Goal: Communication & Community: Answer question/provide support

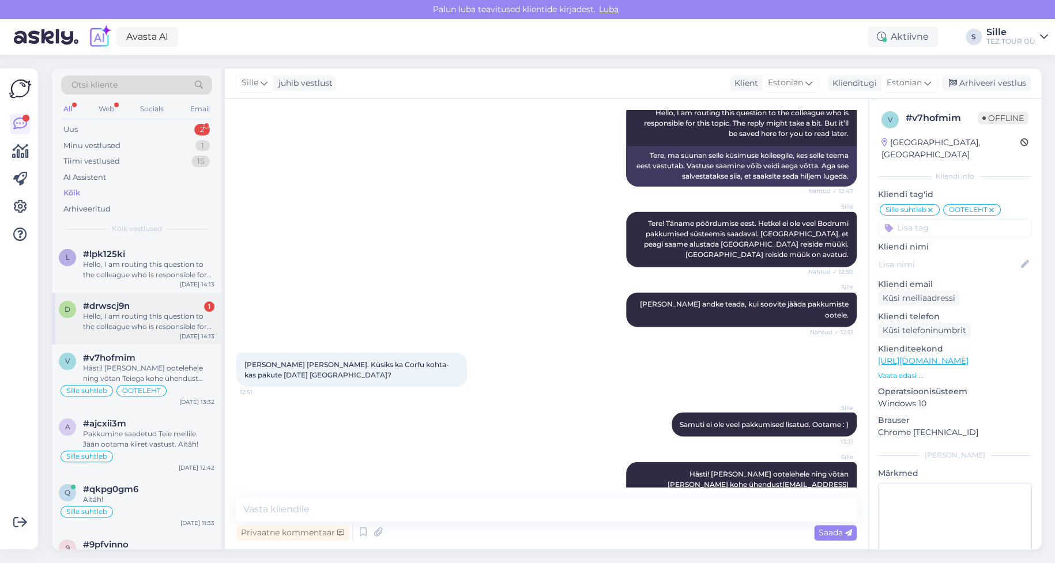
click at [178, 322] on div "Hello, I am routing this question to the colleague who is responsible for this …" at bounding box center [148, 321] width 131 height 21
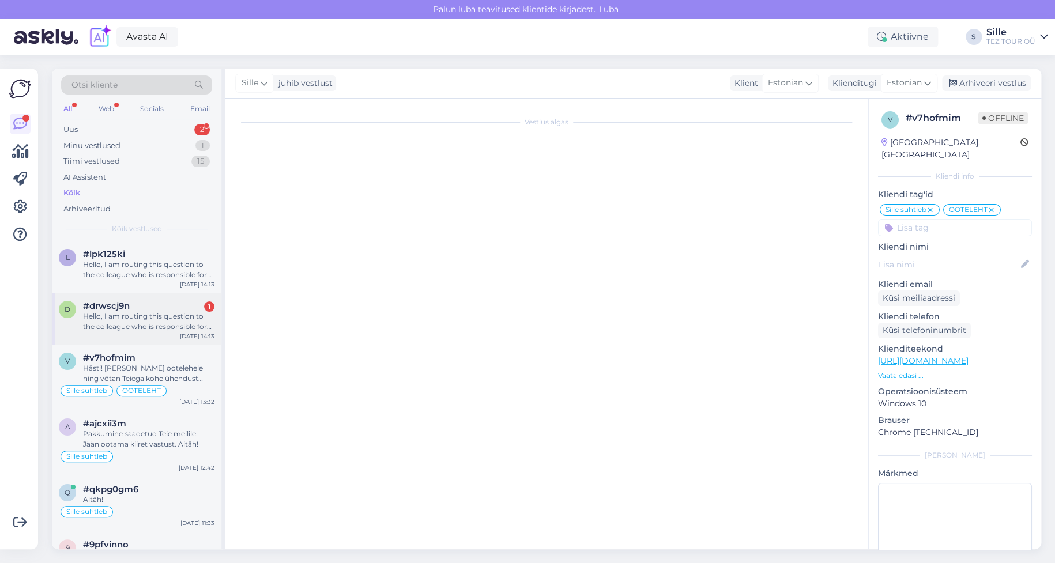
scroll to position [24, 0]
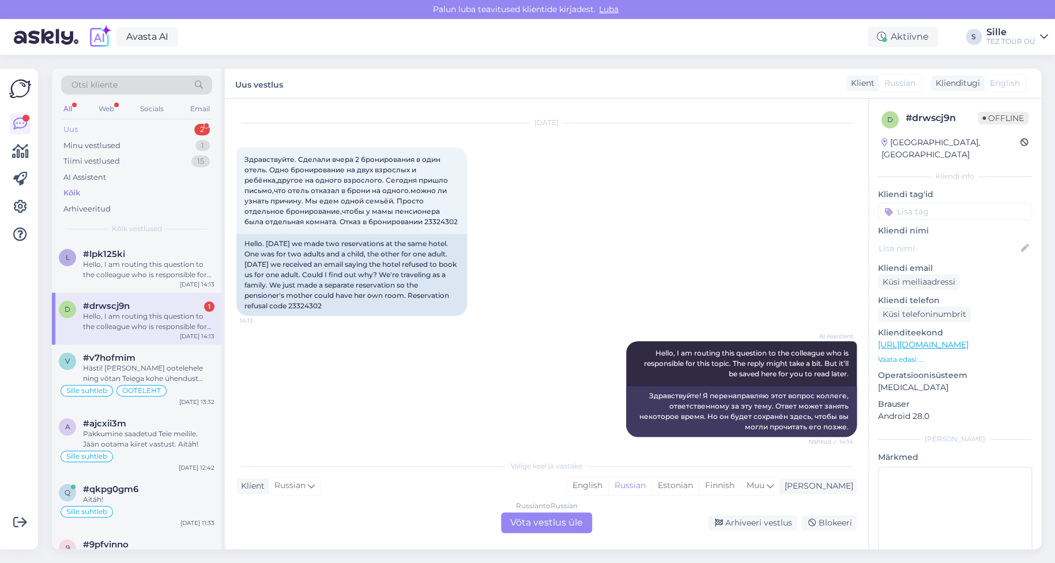
click at [148, 129] on div "Uus 2" at bounding box center [136, 130] width 151 height 16
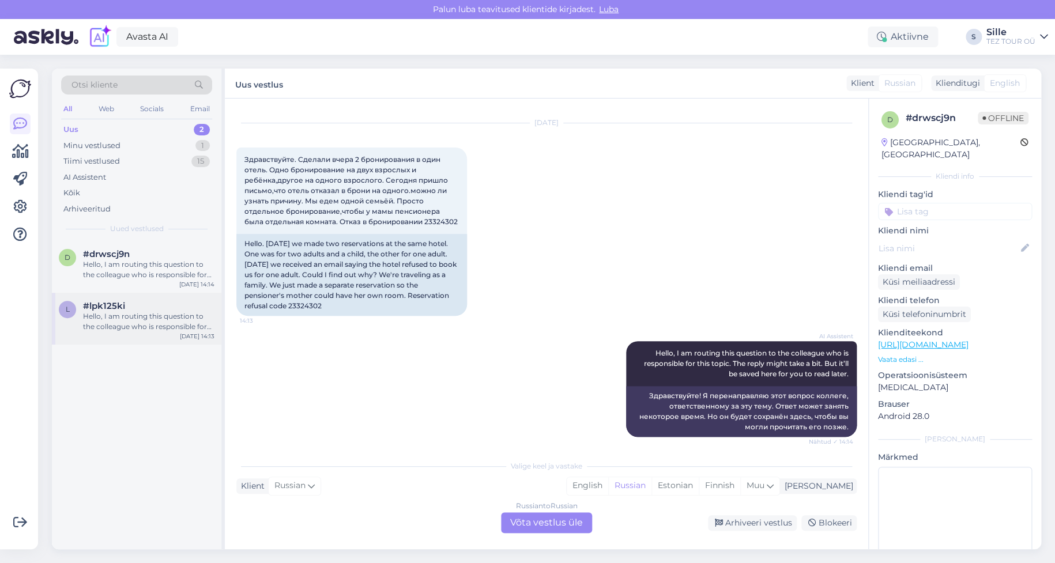
click at [140, 310] on div "#lpk125ki" at bounding box center [148, 306] width 131 height 10
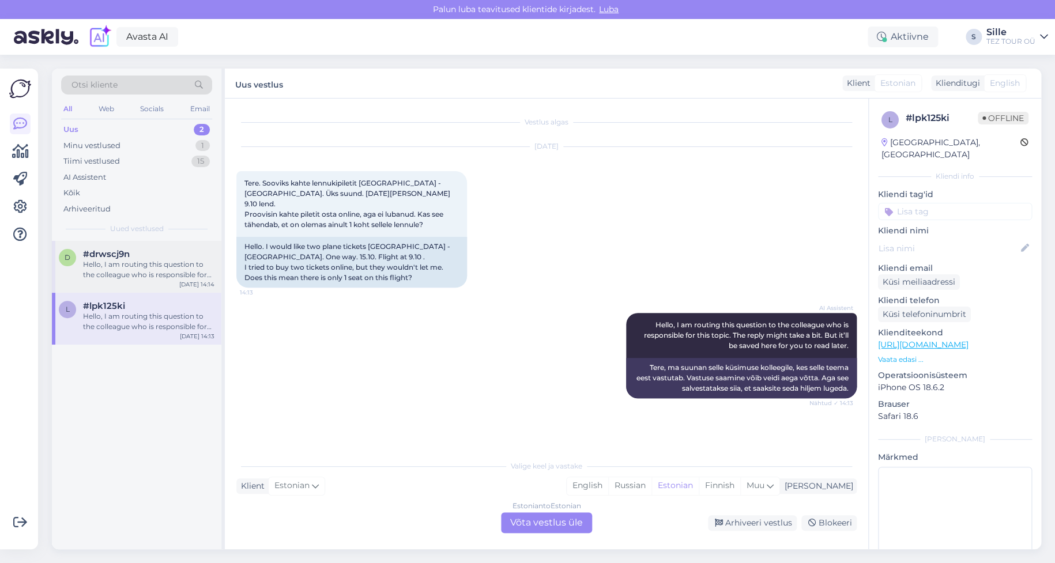
click at [121, 277] on div "Hello, I am routing this question to the colleague who is responsible for this …" at bounding box center [148, 270] width 131 height 21
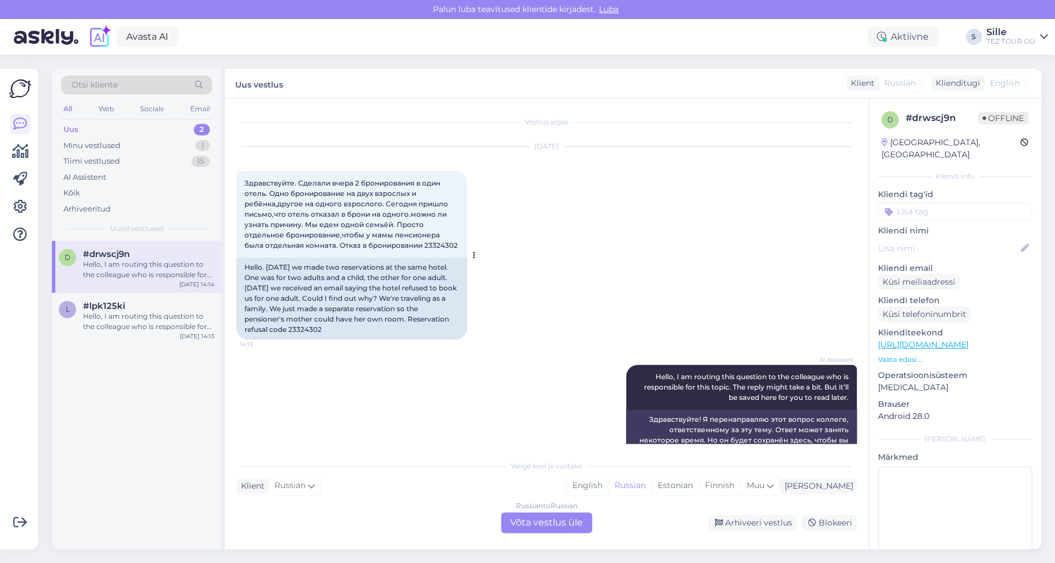
scroll to position [29, 0]
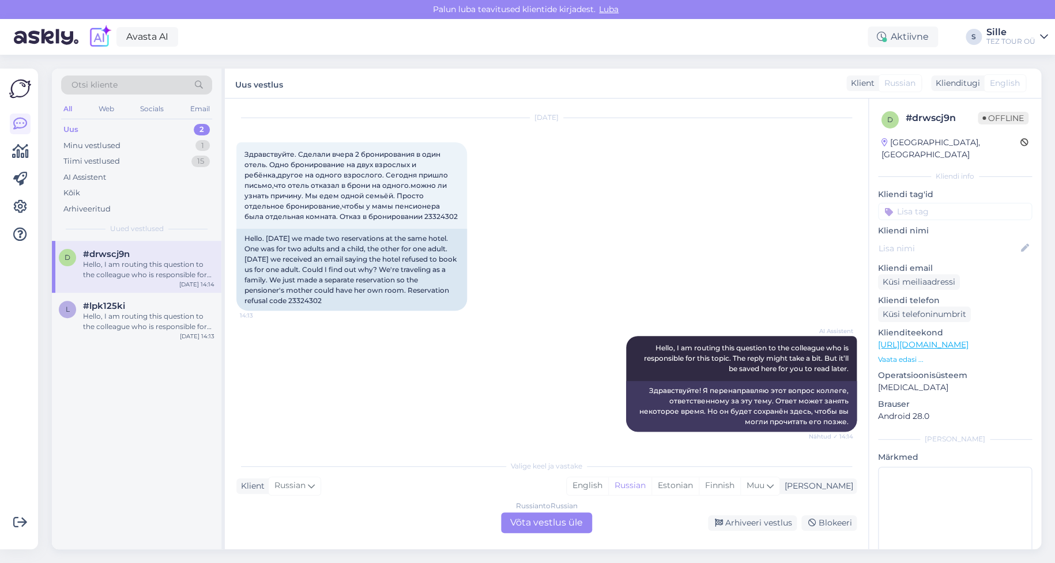
click at [552, 524] on div "Russian to Russian Võta vestlus üle" at bounding box center [546, 523] width 91 height 21
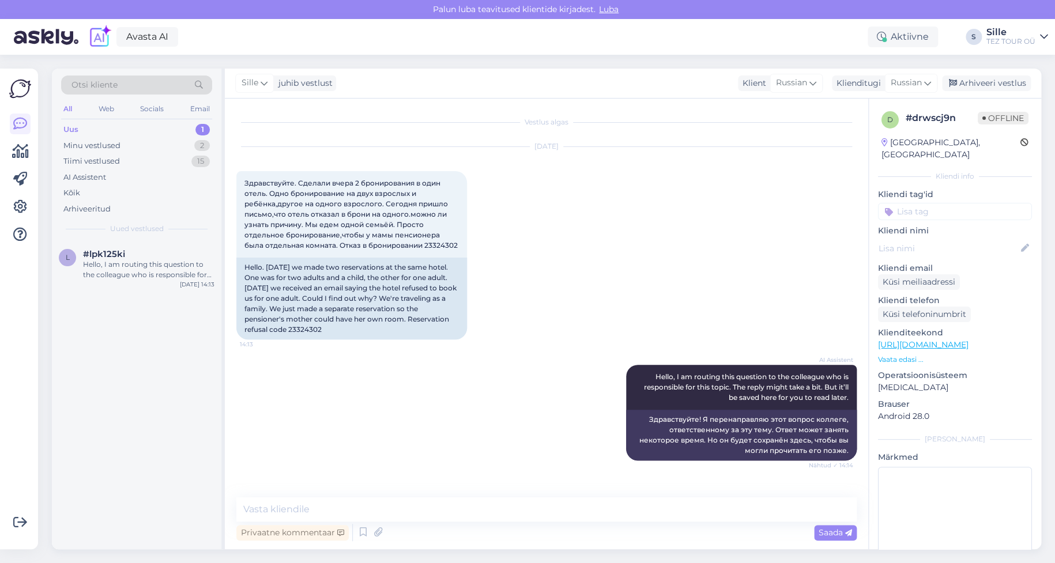
drag, startPoint x: 934, startPoint y: 190, endPoint x: 932, endPoint y: 195, distance: 6.0
click at [933, 192] on div "Kliendi tag'id [PERSON_NAME] SPAM / VIRUS spam SOS Sille suhtleb OOTELEHT OOTAN…" at bounding box center [955, 205] width 154 height 32
click at [929, 203] on input at bounding box center [955, 211] width 154 height 17
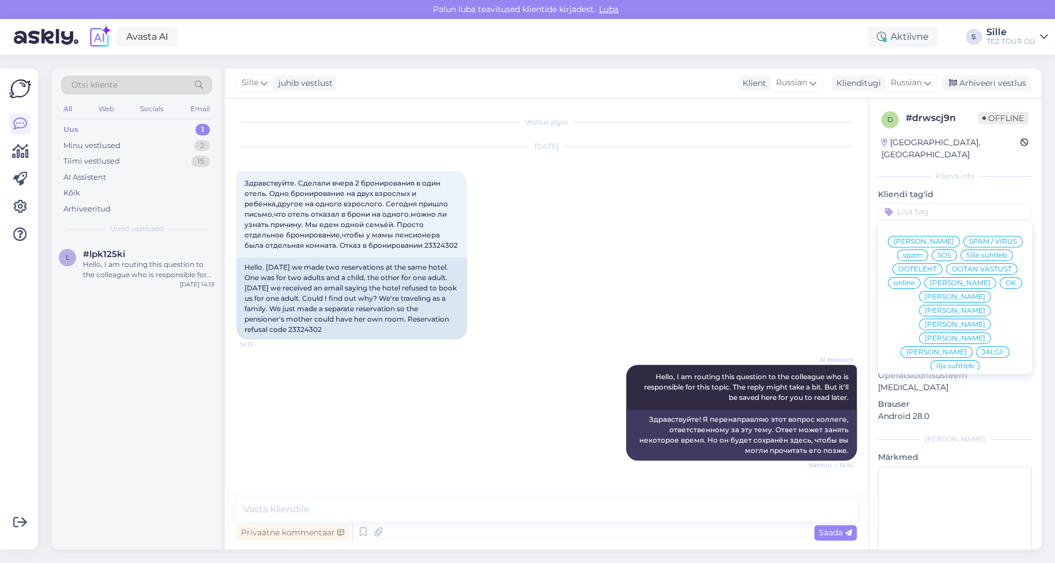
click at [915, 280] on span "online" at bounding box center [904, 283] width 21 height 7
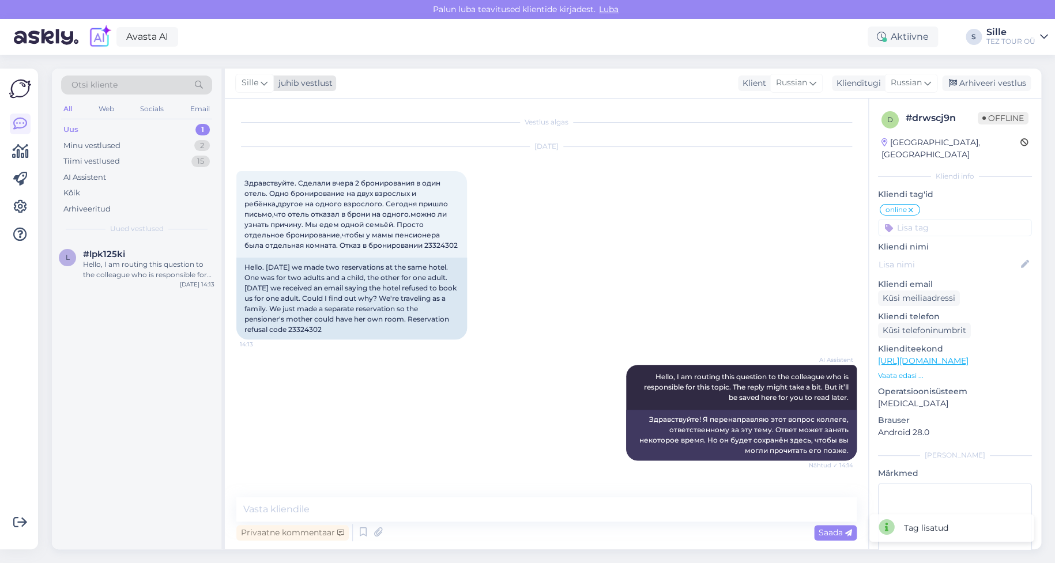
click at [254, 82] on span "Sille" at bounding box center [250, 83] width 17 height 13
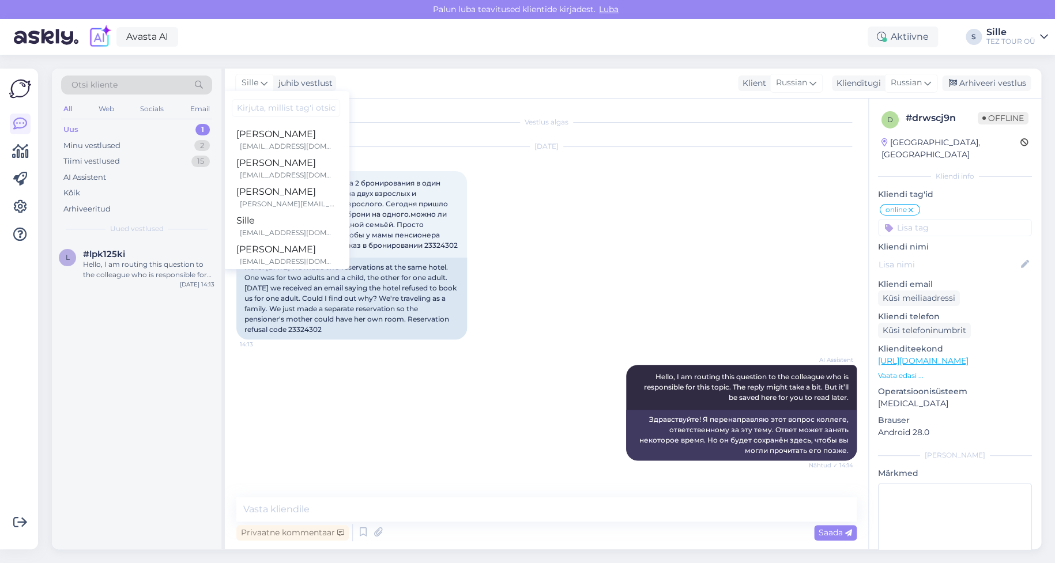
click at [912, 206] on icon at bounding box center [911, 210] width 7 height 9
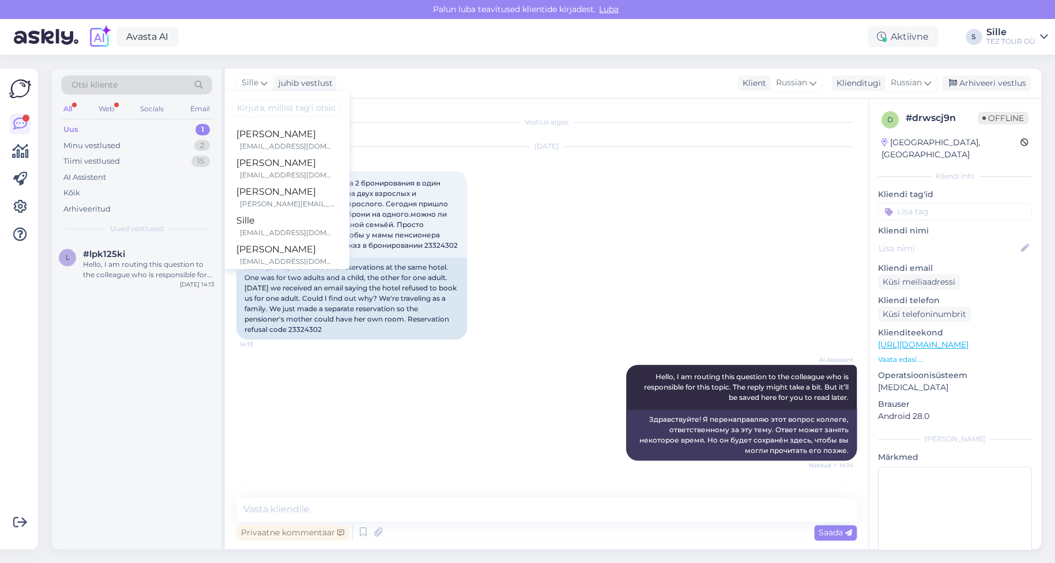
click at [532, 339] on div "[DATE] Здравствуйте. Сделали вчера 2 бронирования в один отель. Одно бронирован…" at bounding box center [546, 243] width 621 height 218
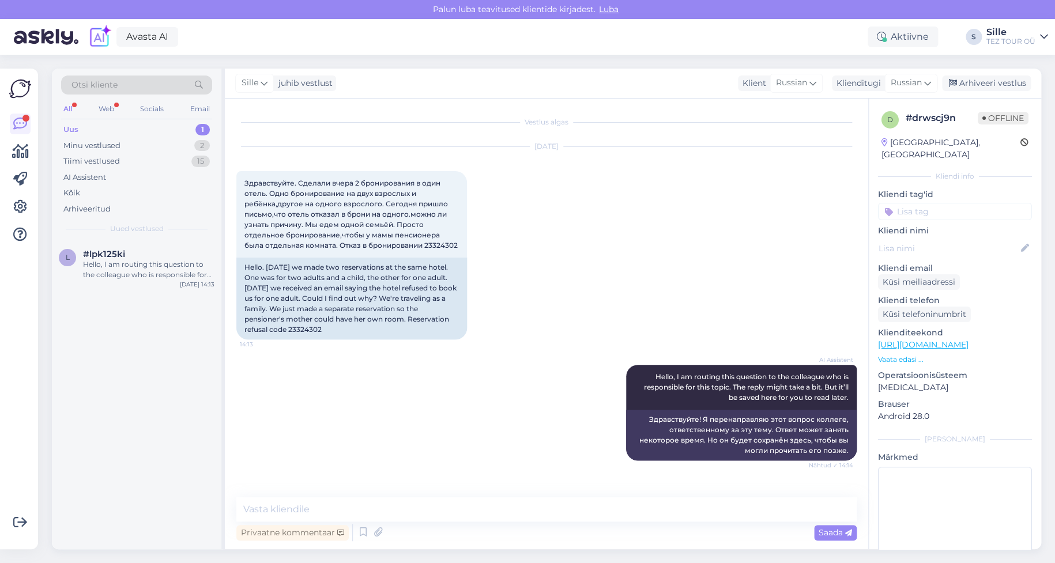
click at [907, 205] on input at bounding box center [955, 211] width 154 height 17
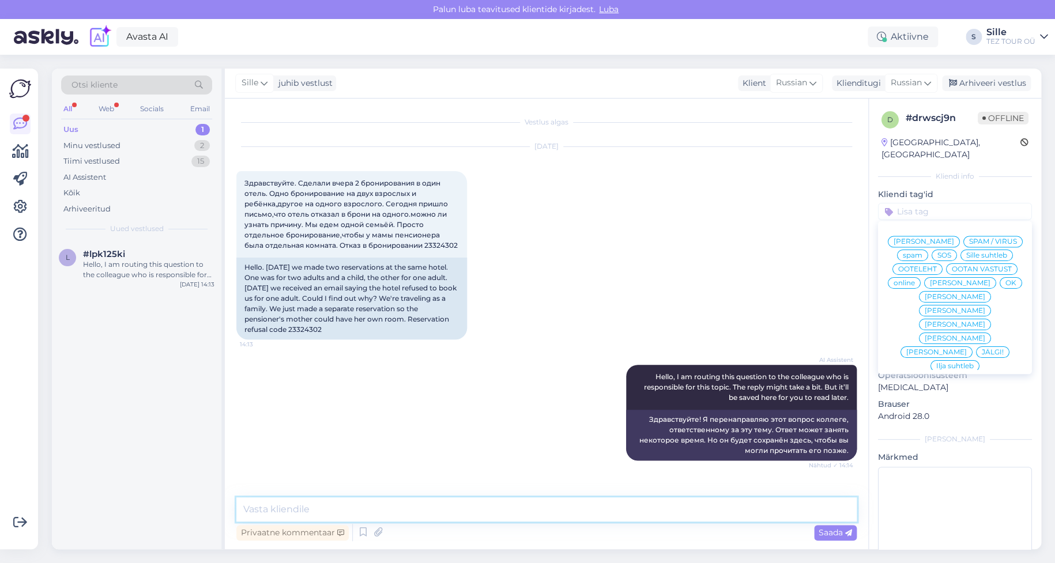
click at [274, 509] on textarea at bounding box center [546, 510] width 621 height 24
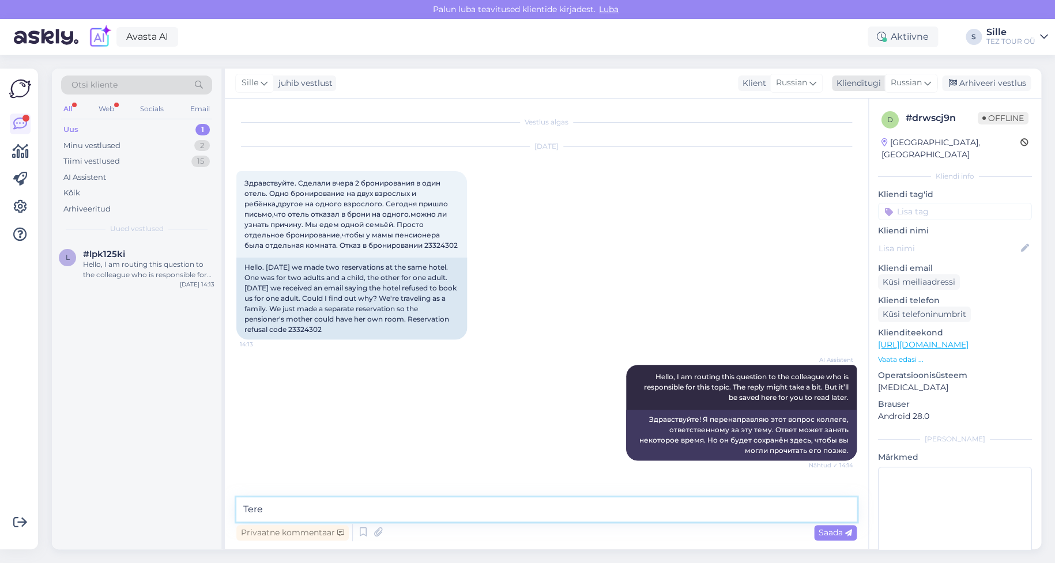
type textarea "Tere"
click at [892, 80] on span "Russian" at bounding box center [906, 83] width 31 height 13
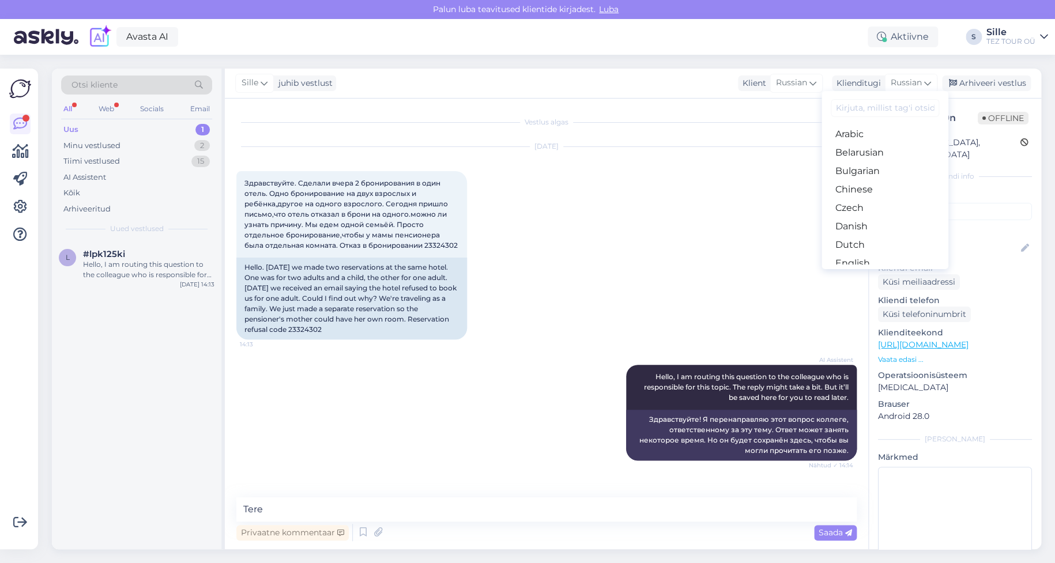
click at [864, 273] on link "Estonian" at bounding box center [885, 282] width 127 height 18
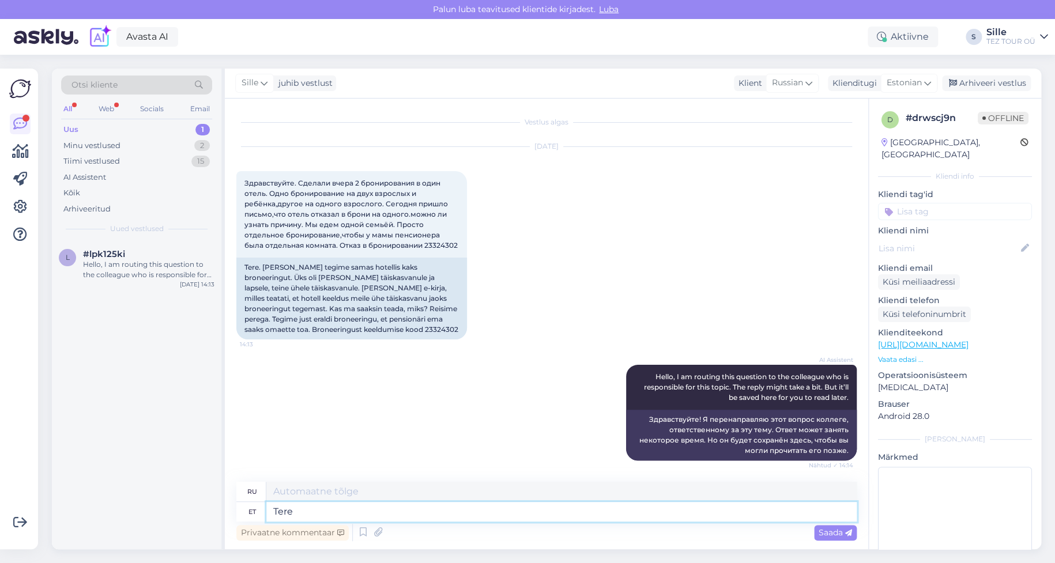
click at [274, 512] on textarea "Tere" at bounding box center [561, 512] width 591 height 20
click at [308, 516] on textarea "Tere" at bounding box center [561, 512] width 591 height 20
type textarea "Привет"
type textarea "Tere päevast!"
type textarea "Добрый день!"
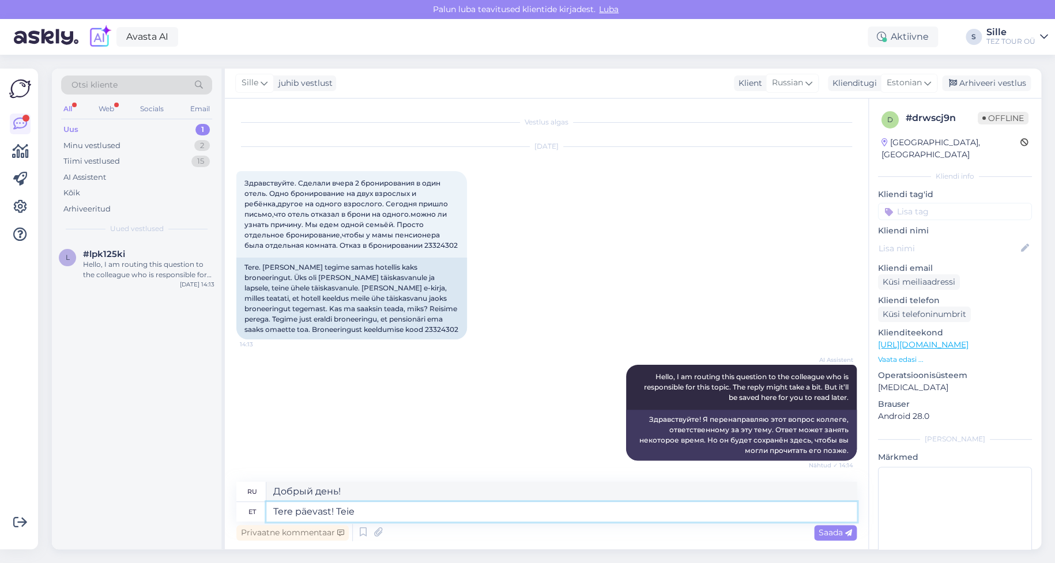
type textarea "Tere päevast! Teie"
type textarea "Добрый день! Вы"
type textarea "Tere päevast!"
type textarea "Добрый день!"
type textarea "Tere päevast! Võtame Te"
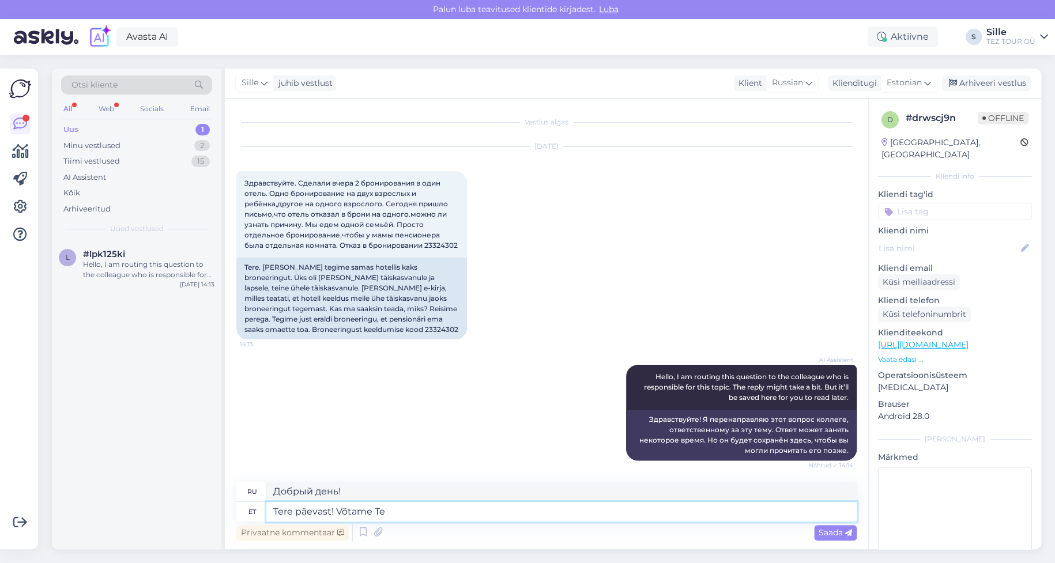
type textarea "Добрый день! Давайте возьмём"
type textarea "Tere päevast! Võtame Teiega"
type textarea "Добрый день! Мы рады вас приветствовать."
type textarea "Tere päevast! Võtame Teiega ühendust e"
type textarea "Добрый день! Мы свяжемся с вами."
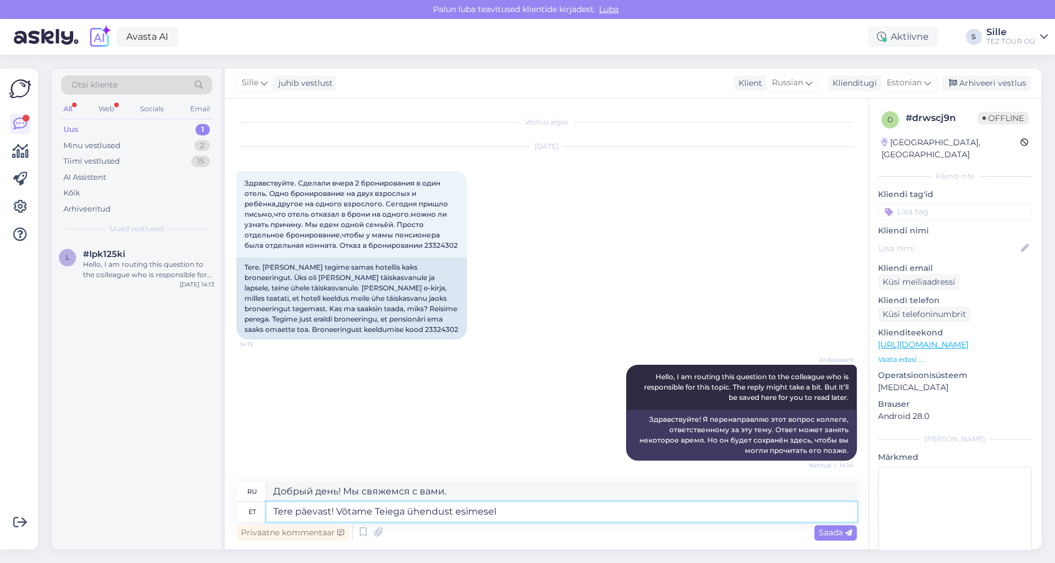
type textarea "Tere päevast! Võtame Teiega ühendust esimesel"
type textarea "Добрый день! Мы свяжемся с вами как можно скорее."
type textarea "Tere päevast! Võtame Teiega ühendust esimesel võimalusel."
click at [840, 533] on span "Saada" at bounding box center [835, 533] width 33 height 10
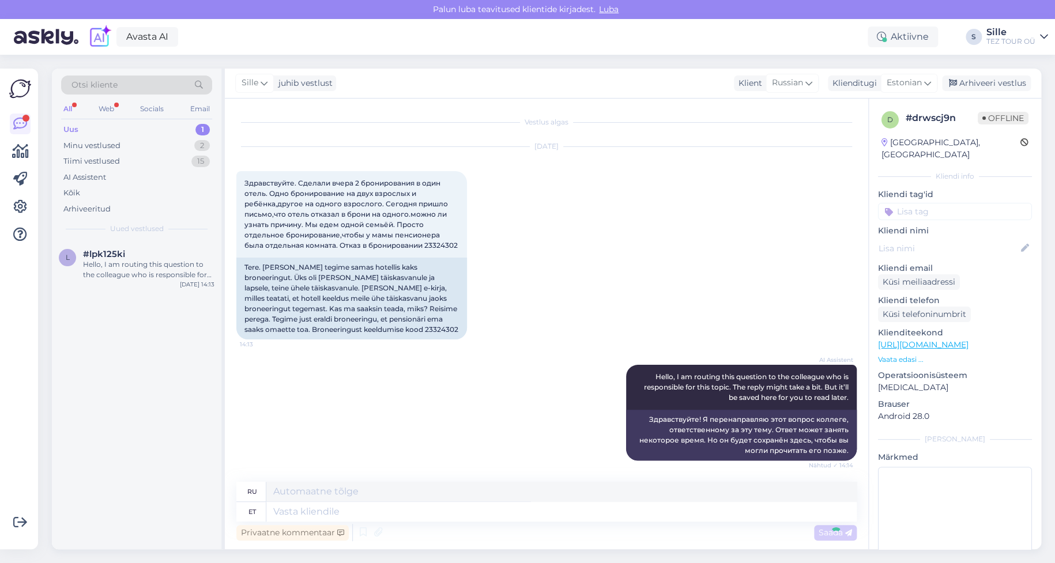
scroll to position [70, 0]
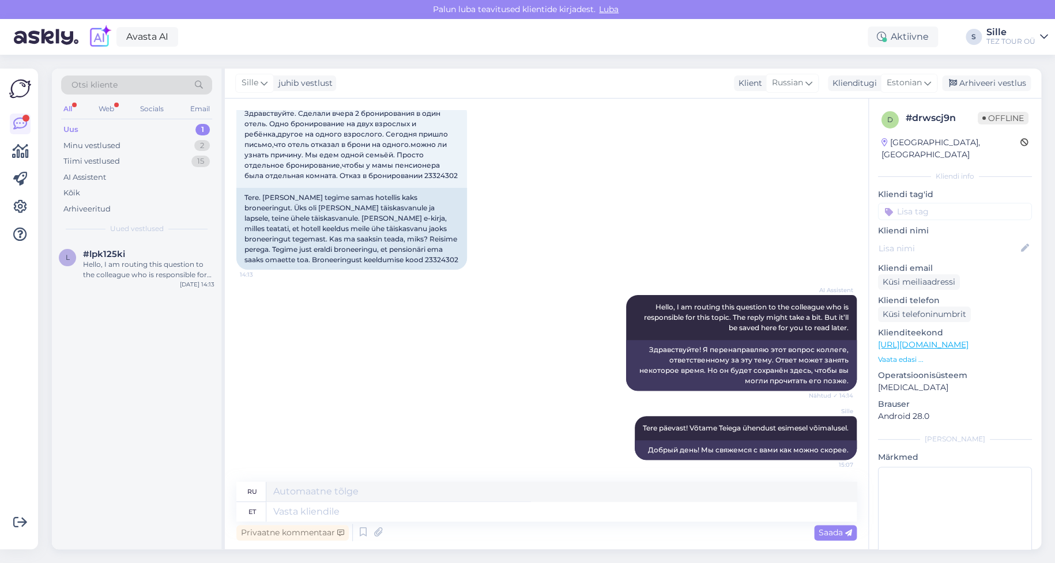
click at [941, 203] on input at bounding box center [955, 211] width 154 height 17
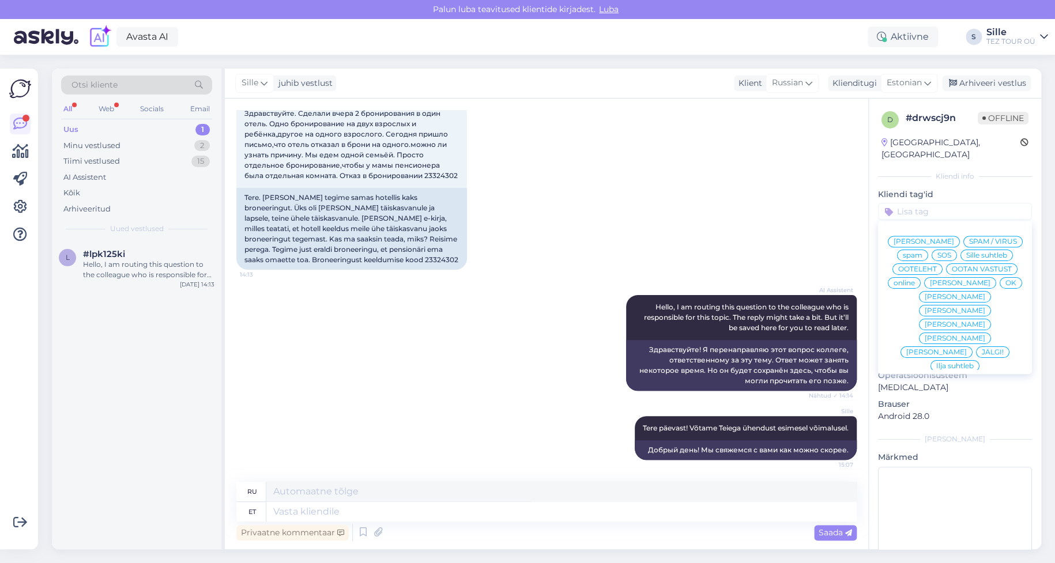
click at [915, 280] on span "online" at bounding box center [904, 283] width 21 height 7
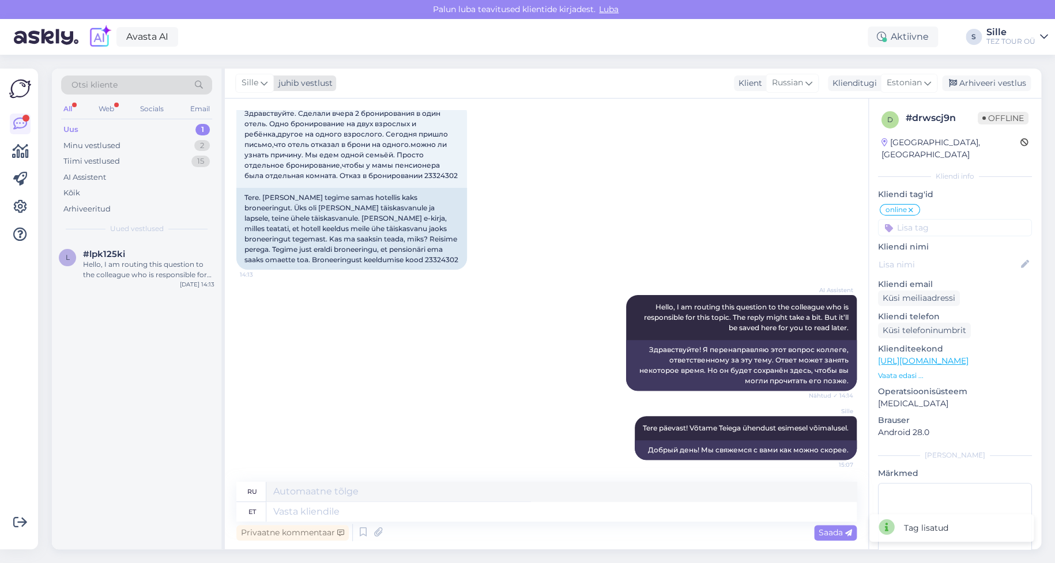
click at [251, 81] on span "Sille" at bounding box center [250, 83] width 17 height 13
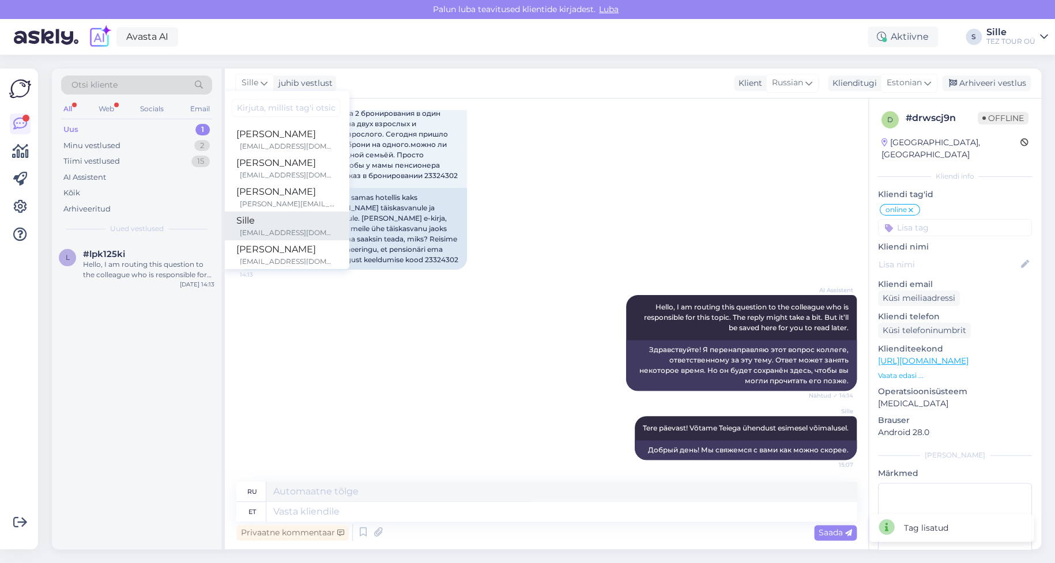
scroll to position [182, 0]
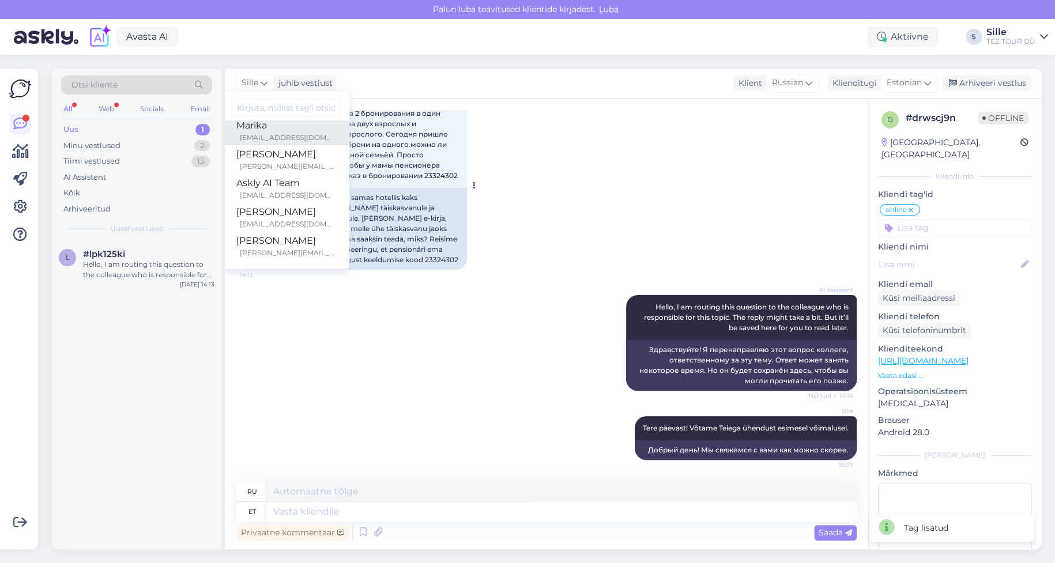
click at [279, 133] on div "[EMAIL_ADDRESS][DOMAIN_NAME]" at bounding box center [288, 138] width 96 height 10
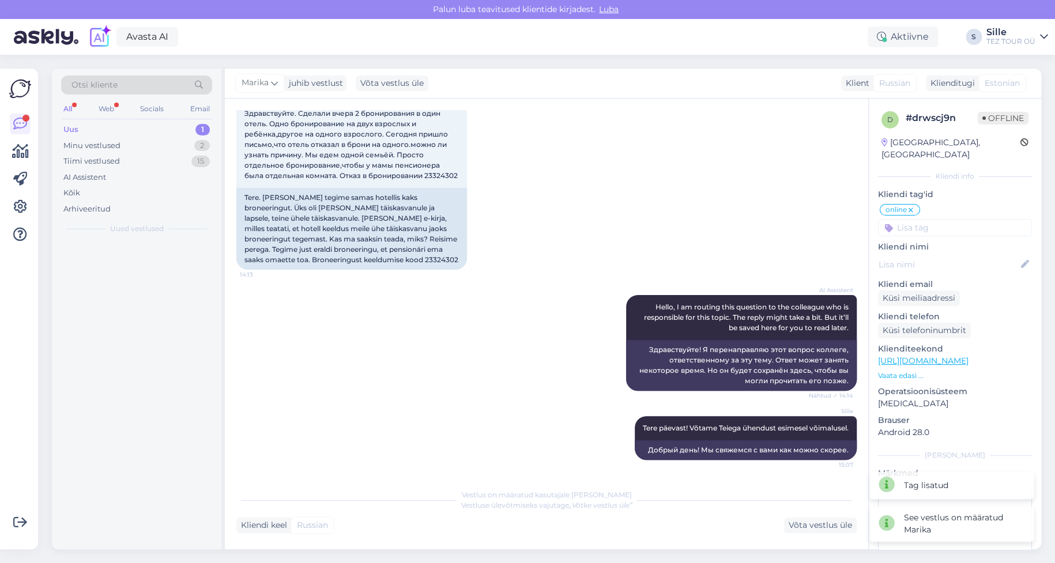
scroll to position [69, 0]
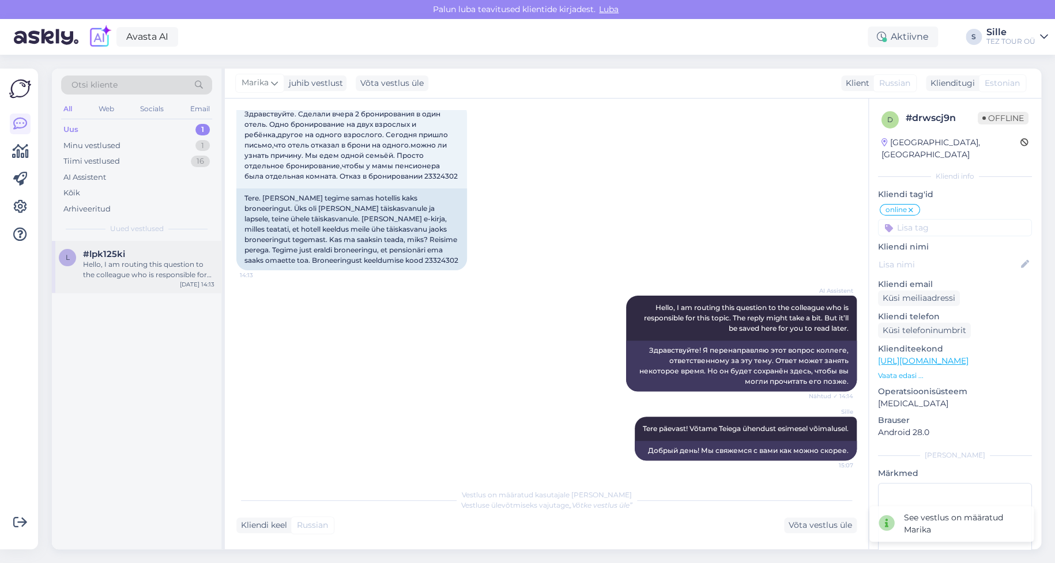
click at [131, 266] on div "Hello, I am routing this question to the colleague who is responsible for this …" at bounding box center [148, 270] width 131 height 21
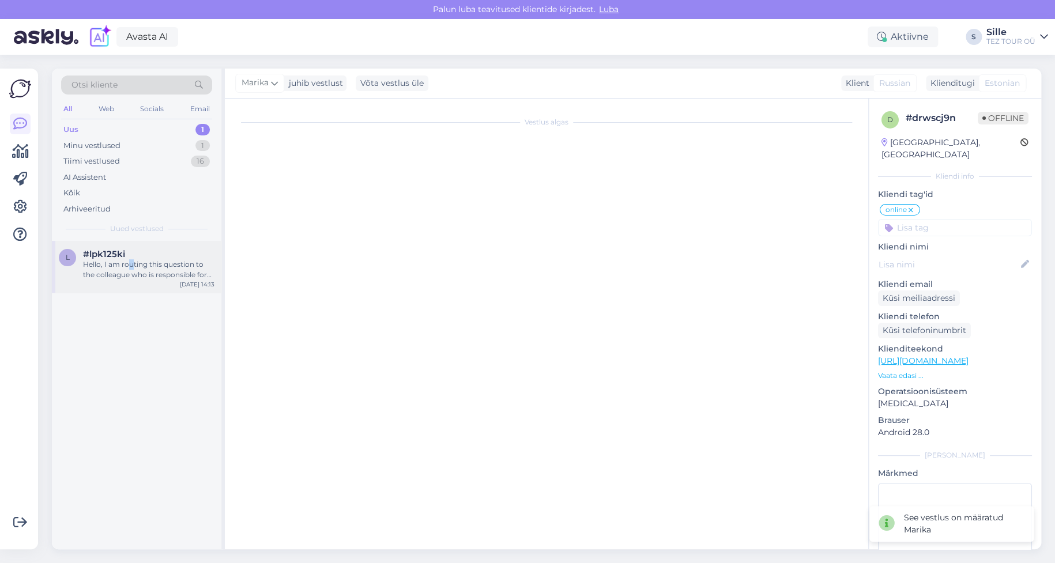
scroll to position [0, 0]
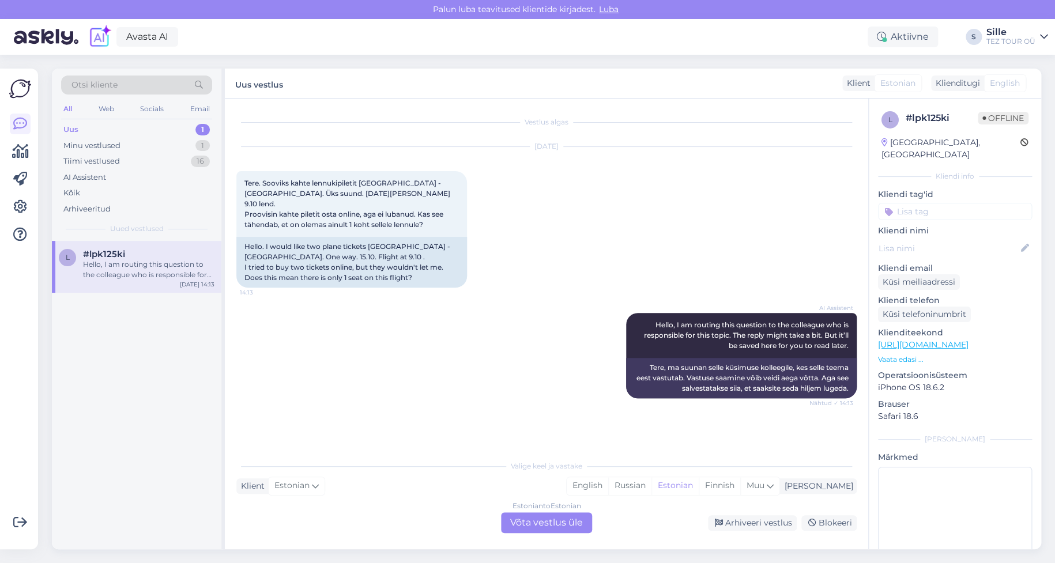
click at [547, 523] on div "Estonian to Estonian Võta vestlus üle" at bounding box center [546, 523] width 91 height 21
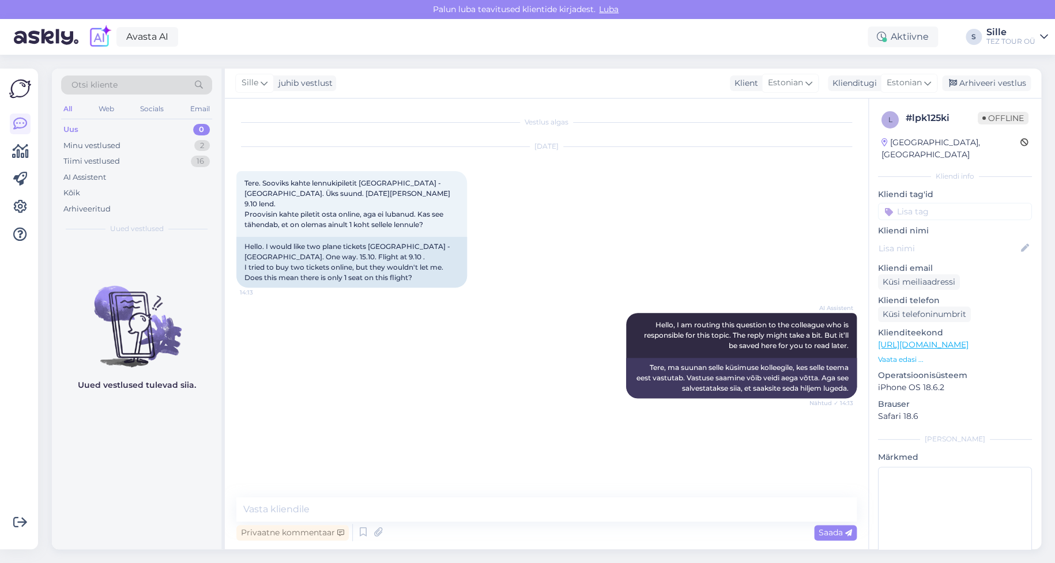
click at [918, 203] on input at bounding box center [955, 211] width 154 height 17
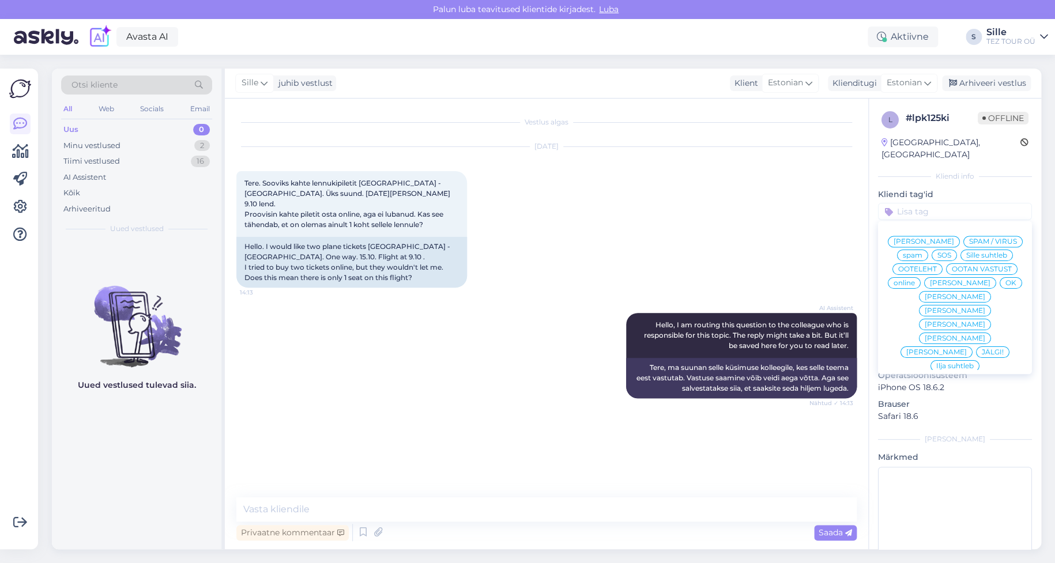
click at [967, 253] on span "Sille suhtleb" at bounding box center [987, 255] width 41 height 7
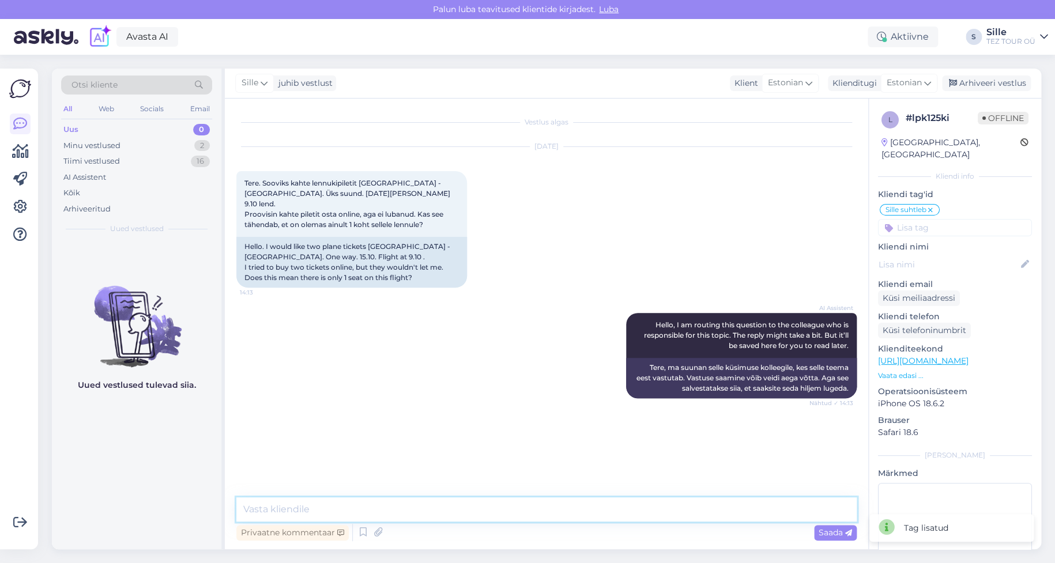
drag, startPoint x: 261, startPoint y: 510, endPoint x: 275, endPoint y: 507, distance: 14.7
click at [261, 510] on textarea at bounding box center [546, 510] width 621 height 24
paste textarea "T"
click at [284, 498] on textarea at bounding box center [546, 510] width 621 height 24
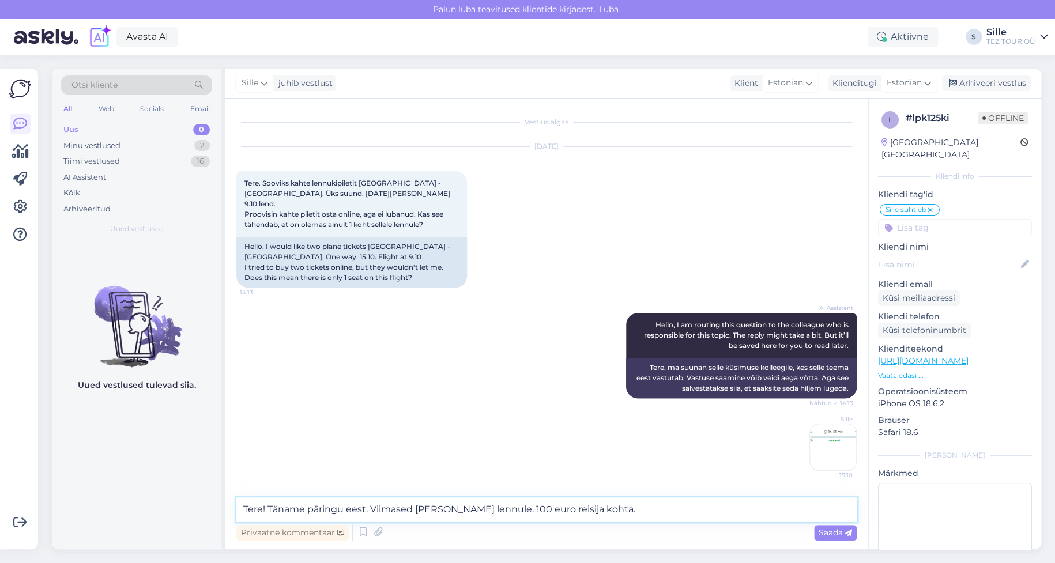
type textarea "Tere! Täname päringu eest. Viimased [PERSON_NAME] lennule. 100 euro reisija koh…"
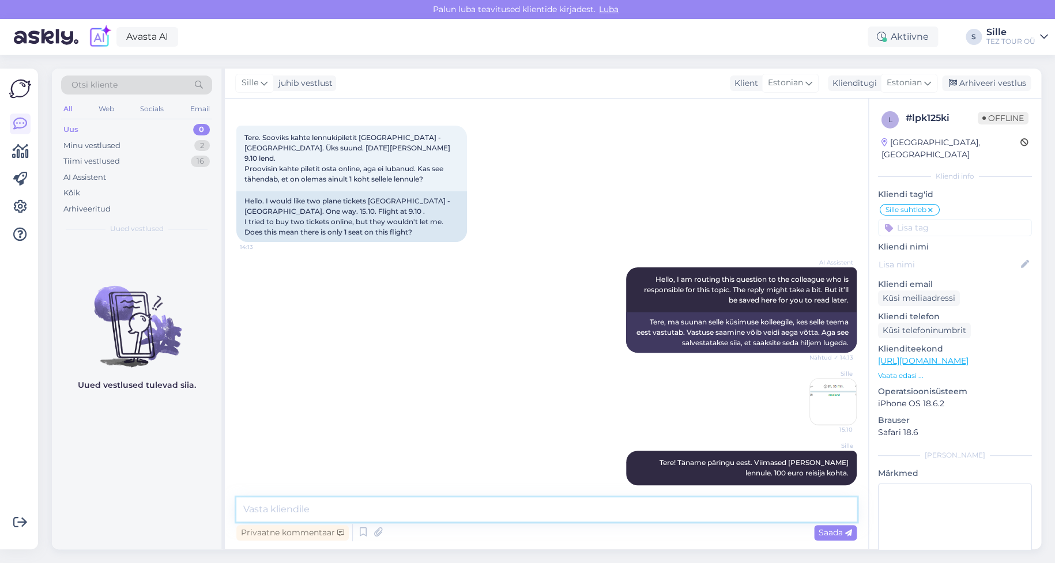
click at [409, 518] on textarea at bounding box center [546, 510] width 621 height 24
paste textarea "Broneerimiseks palun Teil mulle saata reisijate nimed, isikukood või sünniaeg, …"
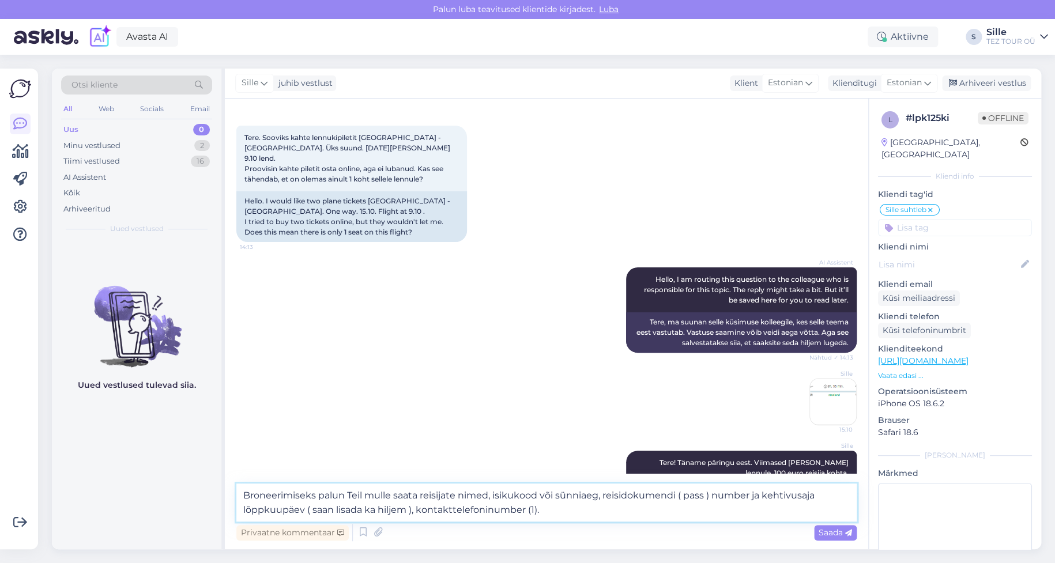
drag, startPoint x: 368, startPoint y: 493, endPoint x: 388, endPoint y: 492, distance: 20.2
click at [388, 492] on textarea "Broneerimiseks palun Teil mulle saata reisijate nimed, isikukood või sünniaeg, …" at bounding box center [546, 503] width 621 height 38
drag, startPoint x: 680, startPoint y: 495, endPoint x: 648, endPoint y: 495, distance: 31.7
click at [648, 495] on textarea "Broneerimiseks palun Teil saata reisijate nimed, isikukood või sünniaeg, reisid…" at bounding box center [546, 503] width 621 height 38
click at [818, 501] on textarea "Broneerimiseks palun Teil saata reisijate nimed, isikukood või sünniaeg, reisid…" at bounding box center [546, 503] width 621 height 38
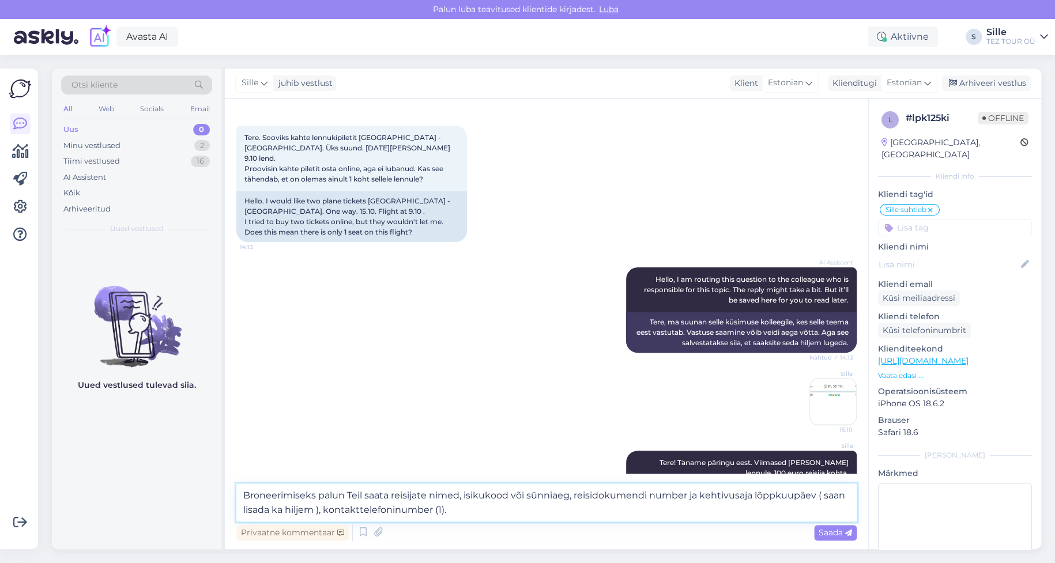
click at [818, 494] on textarea "Broneerimiseks palun Teil saata reisijate nimed, isikukood või sünniaeg, reisid…" at bounding box center [546, 503] width 621 height 38
drag, startPoint x: 818, startPoint y: 494, endPoint x: 311, endPoint y: 523, distance: 507.1
click at [318, 514] on textarea "Broneerimiseks palun Teil saata reisijate nimed, isikukood või sünniaeg, reisid…" at bounding box center [546, 503] width 621 height 38
click at [374, 512] on textarea "Broneerimiseks palun Teil saata reisijate nimed, isikukood või sünniaeg, reisid…" at bounding box center [546, 503] width 621 height 38
type textarea "Broneerimiseks palun Teil saata reisijate nimed, isikukood või sünniaeg, reisid…"
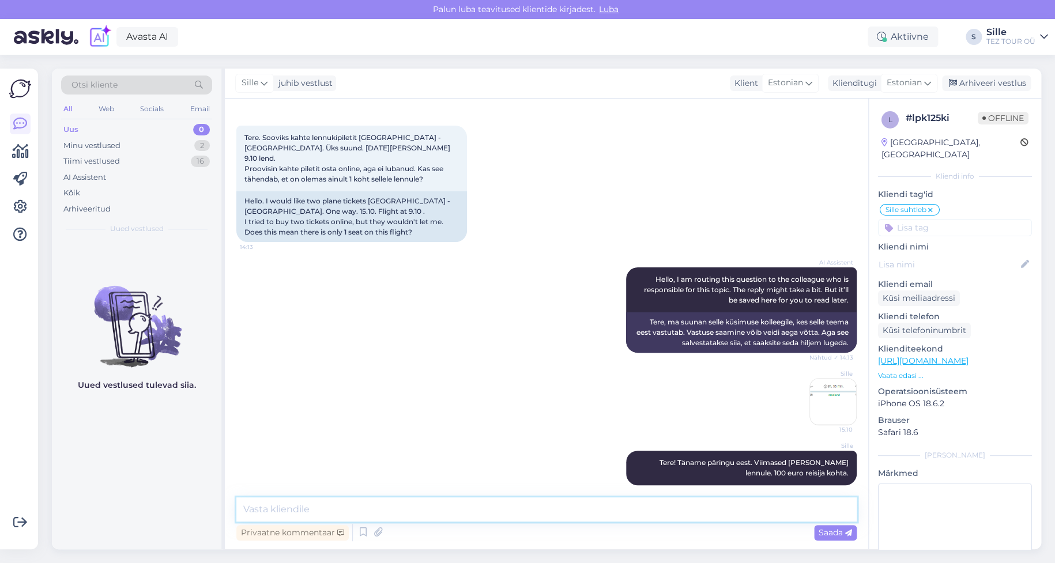
scroll to position [126, 0]
